Goal: Information Seeking & Learning: Understand process/instructions

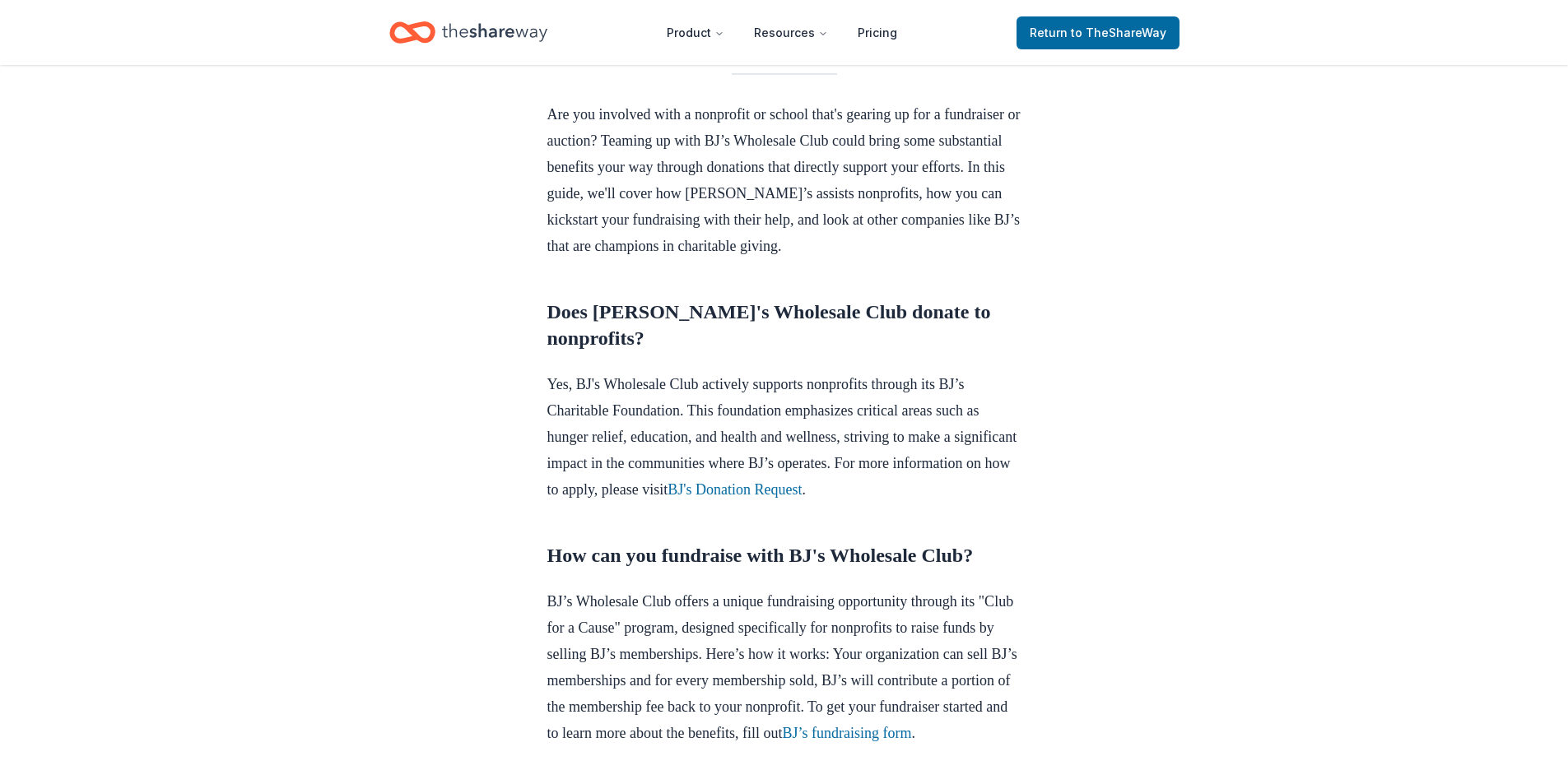
scroll to position [577, 0]
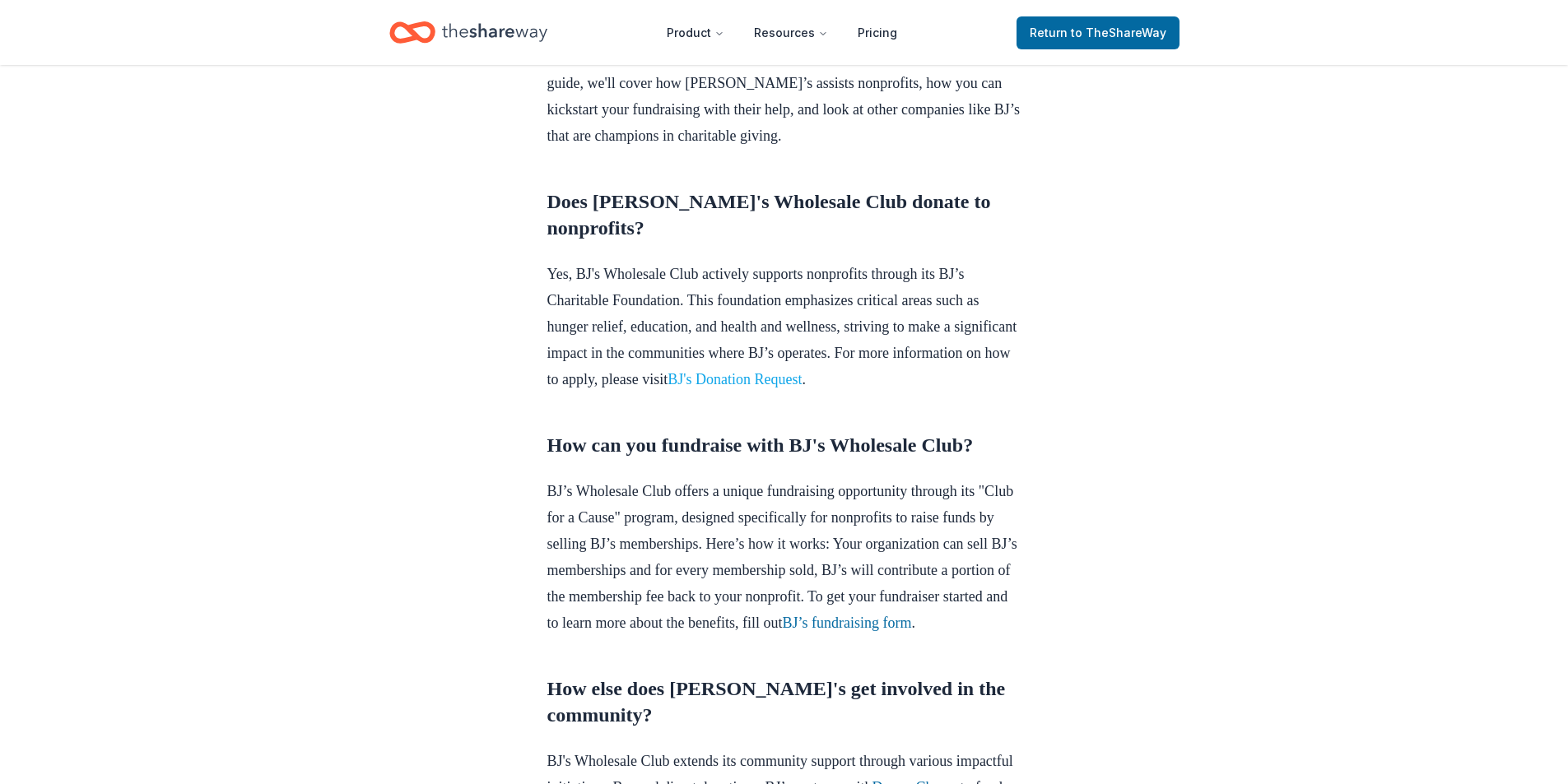
click at [802, 388] on link "BJ's Donation Request" at bounding box center [734, 379] width 134 height 17
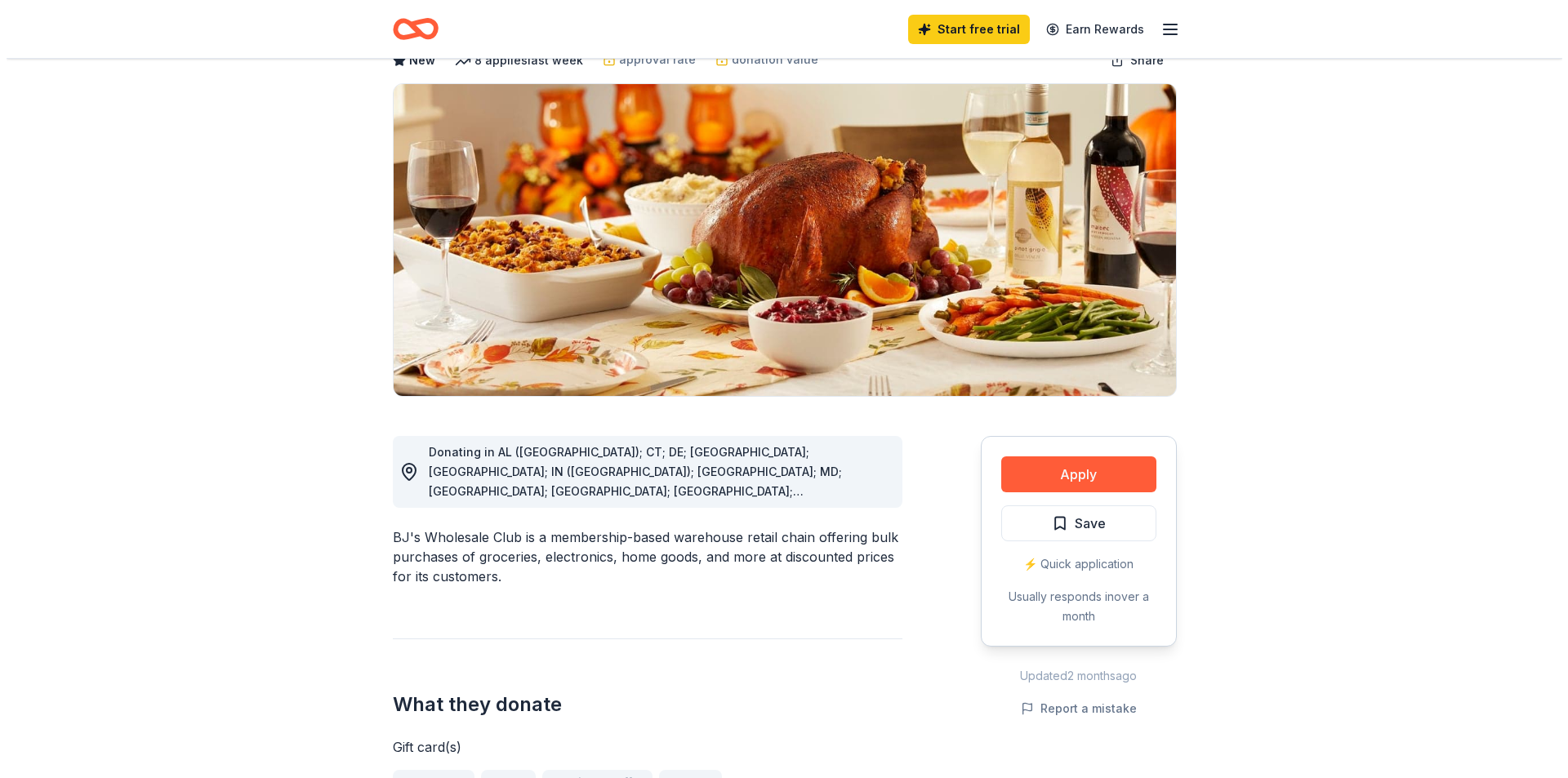
scroll to position [82, 0]
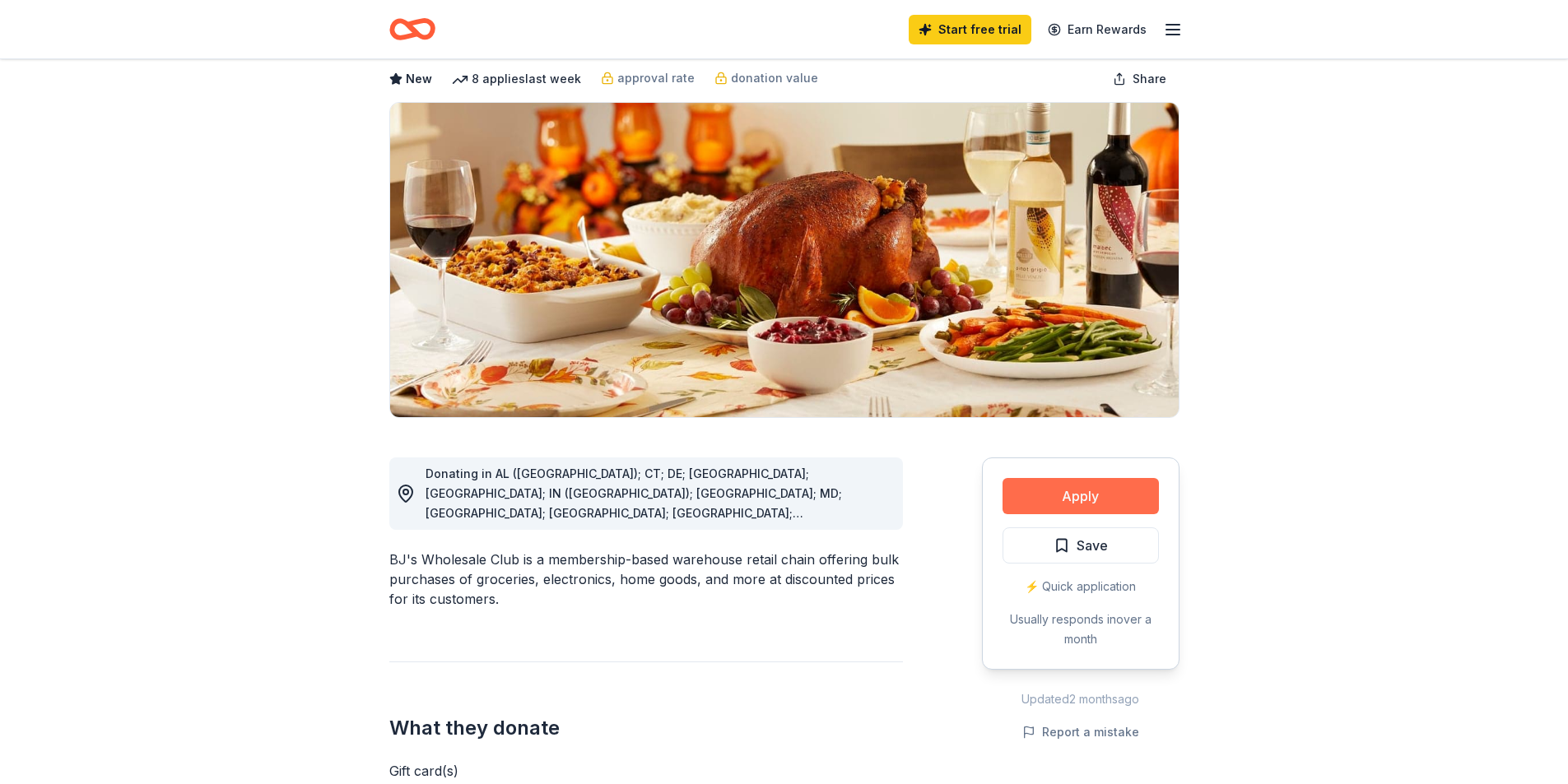
click at [1109, 502] on button "Apply" at bounding box center [1080, 496] width 157 height 36
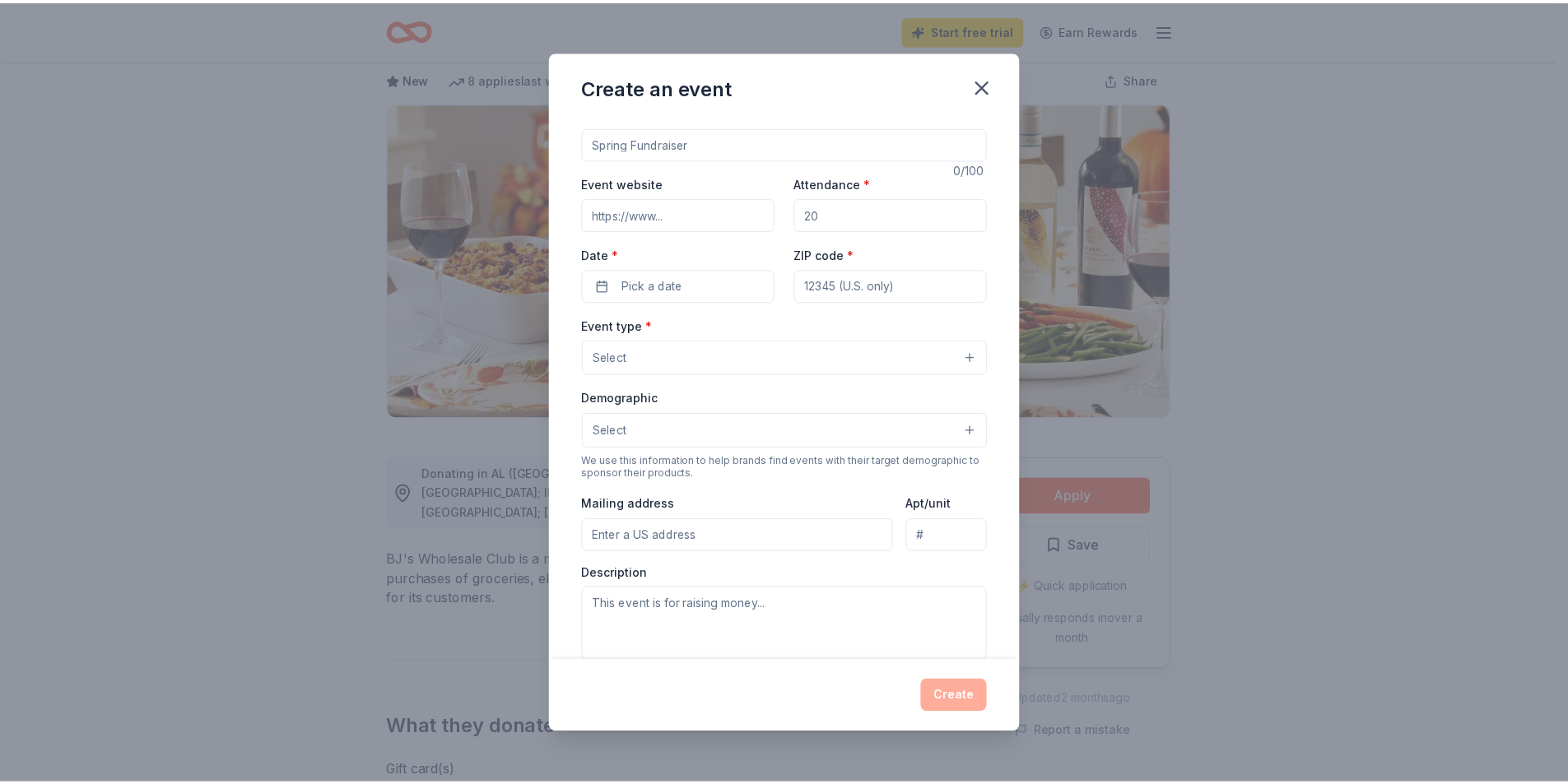
scroll to position [0, 0]
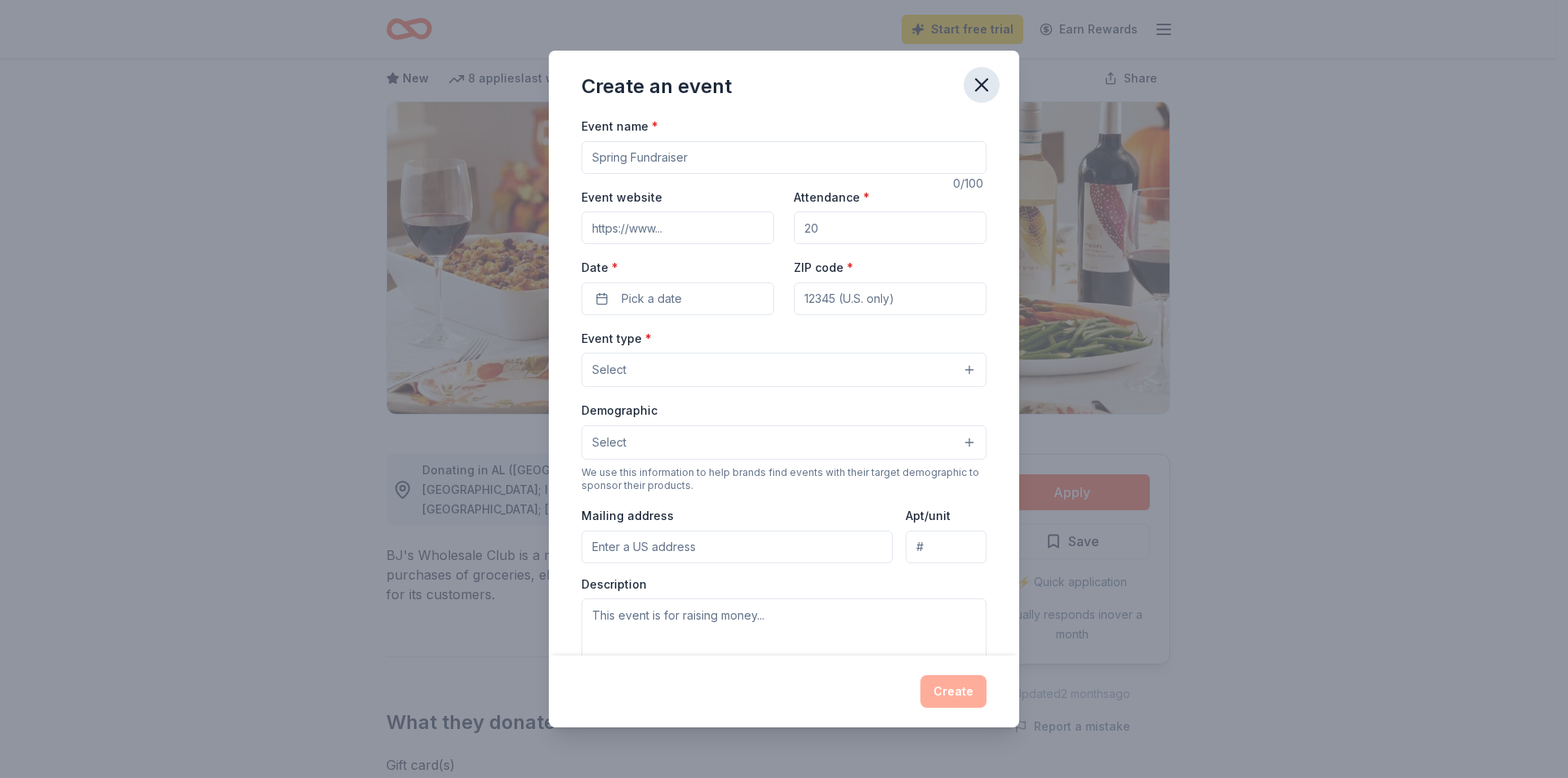
click at [986, 93] on icon "button" at bounding box center [981, 84] width 23 height 23
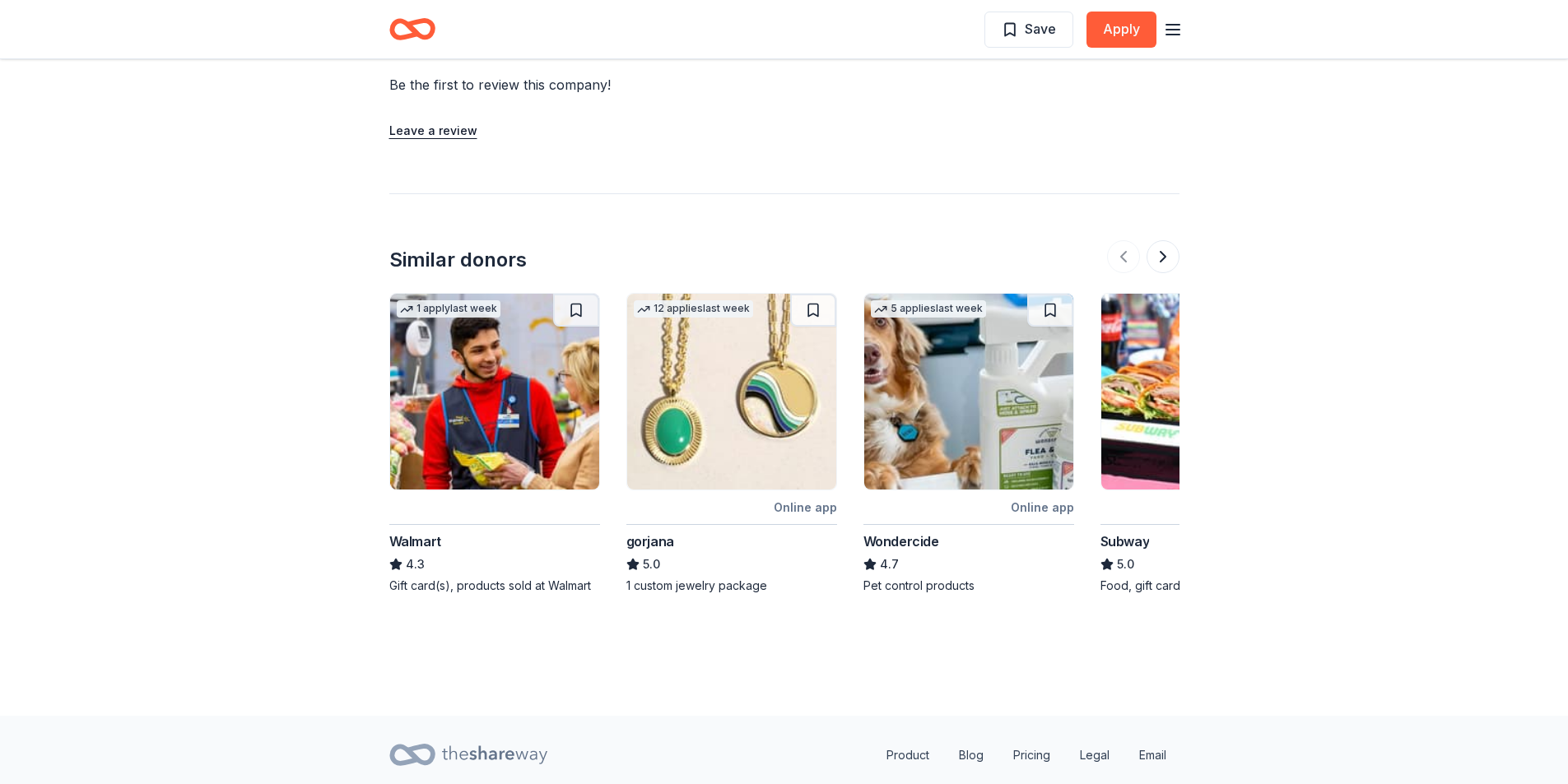
scroll to position [1587, 0]
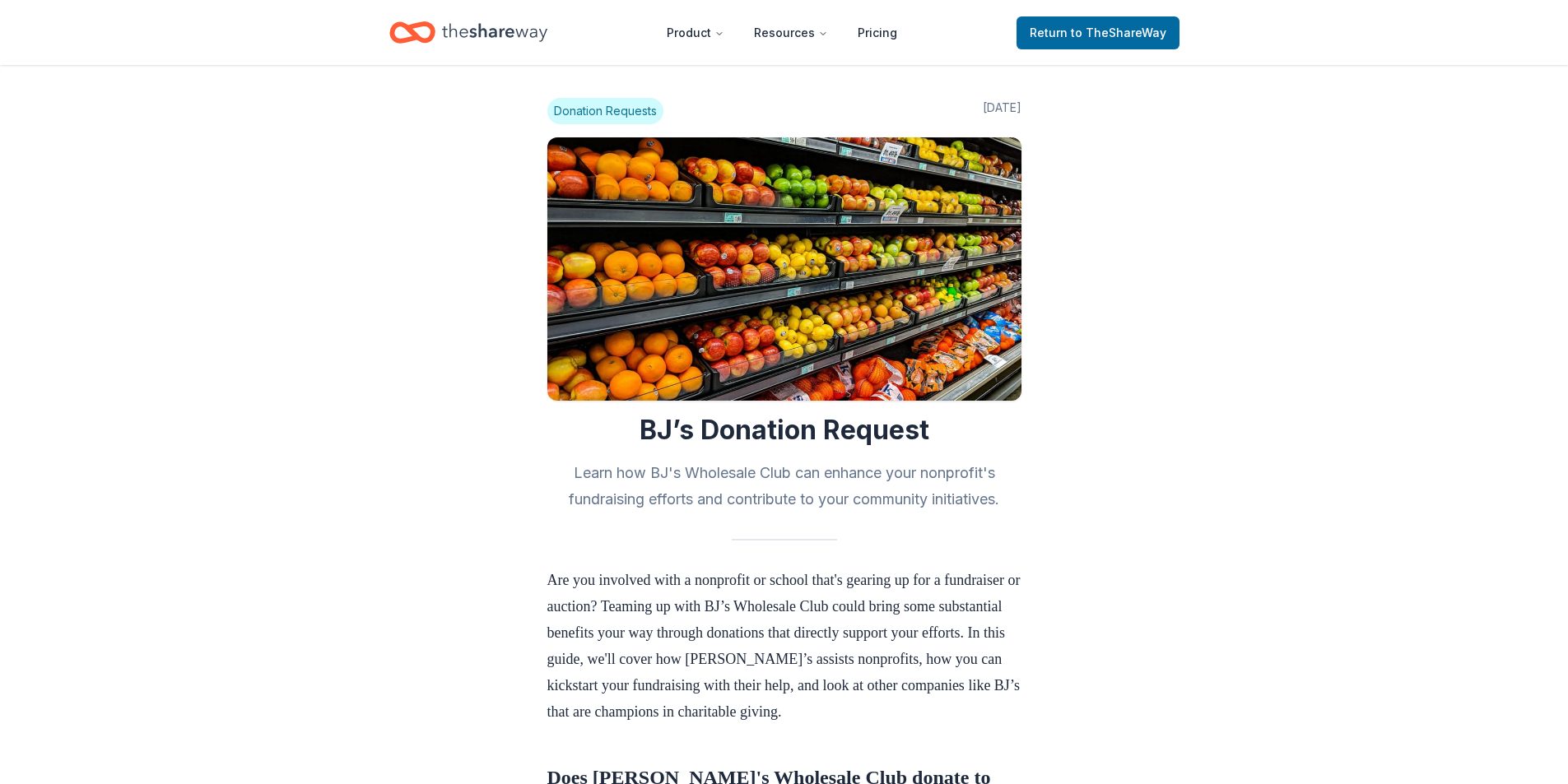
click at [882, 485] on h2 "Learn how BJ's Wholesale Club can enhance your nonprofit's fundraising efforts …" at bounding box center [784, 486] width 474 height 53
click at [885, 475] on h2 "Learn how BJ's Wholesale Club can enhance your nonprofit's fundraising efforts …" at bounding box center [784, 486] width 474 height 53
click at [631, 111] on span "Donation Requests" at bounding box center [605, 111] width 116 height 26
